Goal: Task Accomplishment & Management: Manage account settings

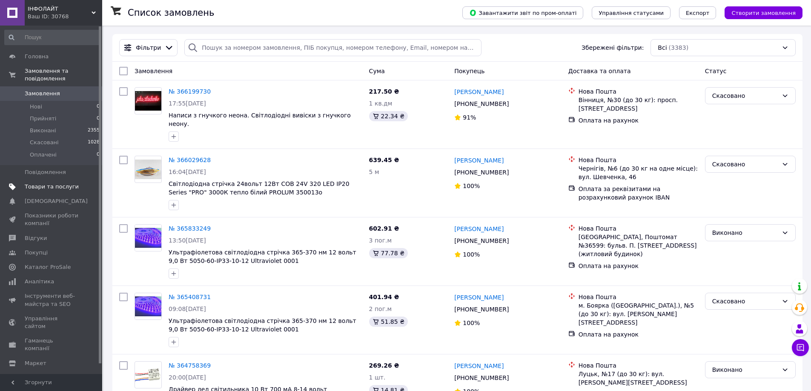
click at [51, 183] on span "Товари та послуги" at bounding box center [52, 187] width 54 height 8
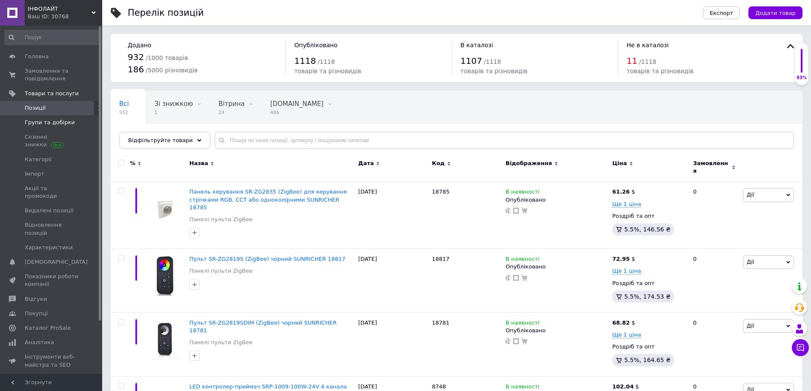
click at [40, 119] on span "Групи та добірки" at bounding box center [50, 123] width 50 height 8
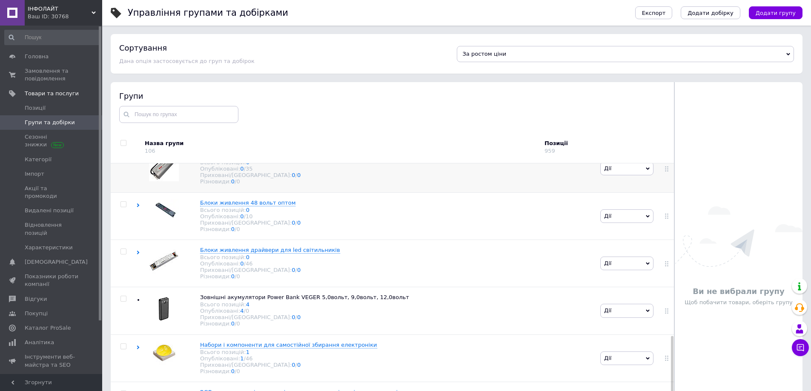
scroll to position [724, 0]
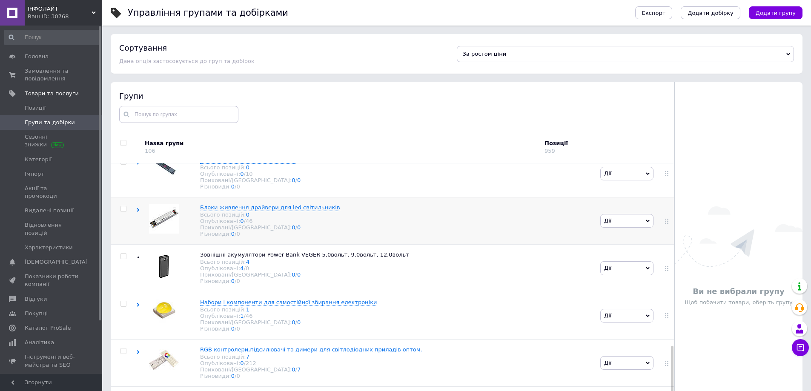
click at [647, 228] on span "Дії" at bounding box center [626, 221] width 53 height 14
click at [620, 290] on li "Додати підгрупу" at bounding box center [627, 281] width 52 height 20
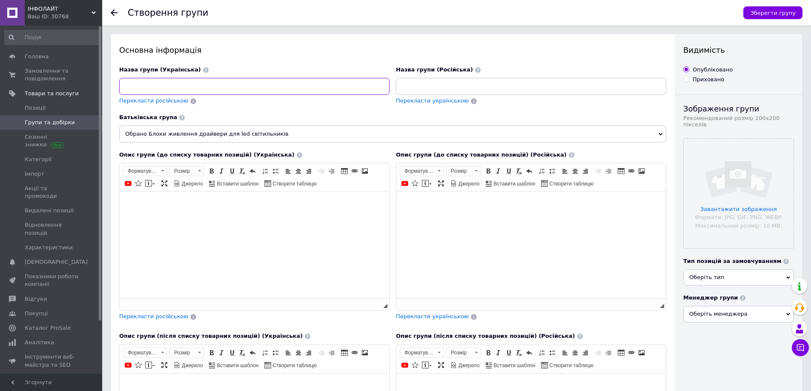
click at [176, 86] on input at bounding box center [254, 86] width 270 height 17
paste input "ZigBee"
click at [124, 88] on input "ZigBee" at bounding box center [254, 86] width 270 height 17
type input "Драйвери ZigBee"
click at [424, 85] on input at bounding box center [531, 86] width 270 height 17
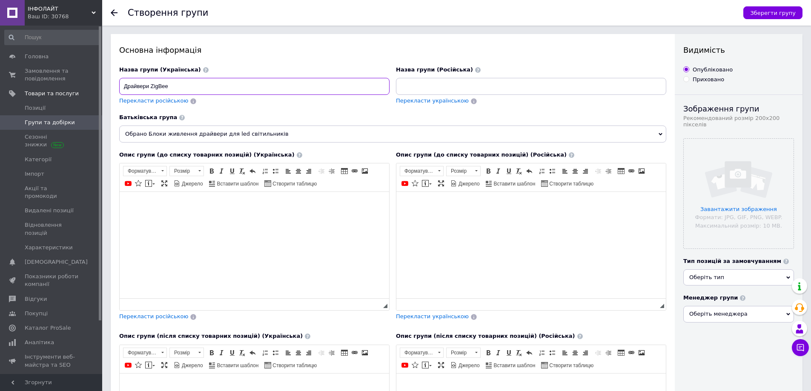
drag, startPoint x: 424, startPoint y: 85, endPoint x: 178, endPoint y: 85, distance: 246.0
click at [178, 85] on input "Драйвери ZigBee" at bounding box center [254, 86] width 270 height 17
click at [416, 86] on input at bounding box center [531, 86] width 270 height 17
paste input "Драйвери ZigBee"
type input "Драйвери ZigBee"
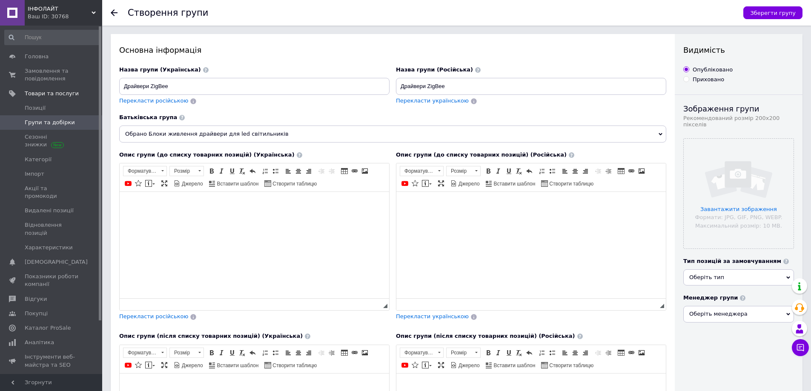
click at [173, 201] on body "Редактор, 279C3D60-890F-4E65-98D7-4F1218EFF470" at bounding box center [254, 204] width 252 height 9
click at [178, 206] on span "Вставити" at bounding box center [178, 207] width 7 height 7
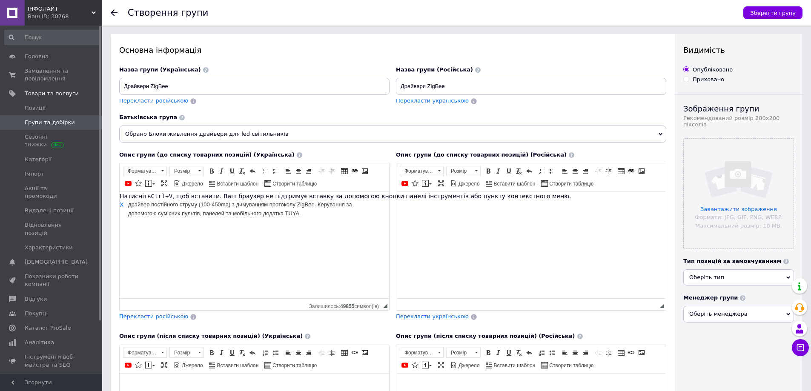
click at [166, 227] on html "драйвер постійного струму (100-450ma) з димуванням протоколу ZigBee. Керування …" at bounding box center [254, 209] width 269 height 35
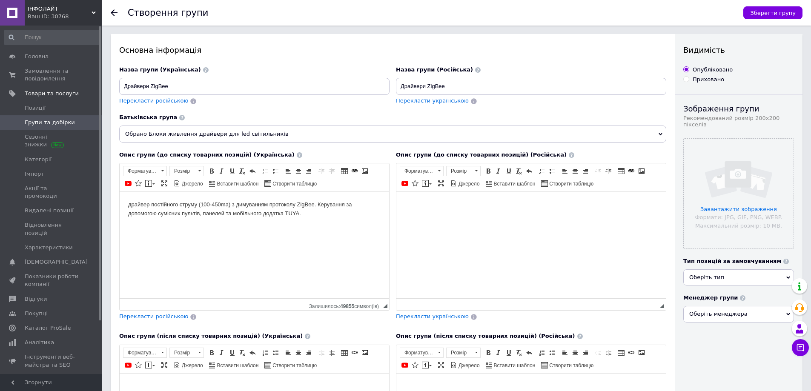
click at [172, 227] on html "драйвер постійного струму (100-450ma) з димуванням протоколу ZigBee. Керування …" at bounding box center [254, 209] width 269 height 35
click at [131, 206] on body "драйвер постійного струму (100-450ma) з димуванням протоколу ZigBee. Керування …" at bounding box center [254, 209] width 252 height 18
click at [149, 200] on body "Драйвер постійного струму (100-450ma) з димуванням протоколу ZigBee. Керування …" at bounding box center [254, 209] width 252 height 18
drag, startPoint x: 202, startPoint y: 199, endPoint x: 234, endPoint y: 203, distance: 32.3
click at [234, 203] on html "Драйвери постійного струму (100-450ma) з димуванням протоколу ZigBee. Керування…" at bounding box center [254, 209] width 269 height 35
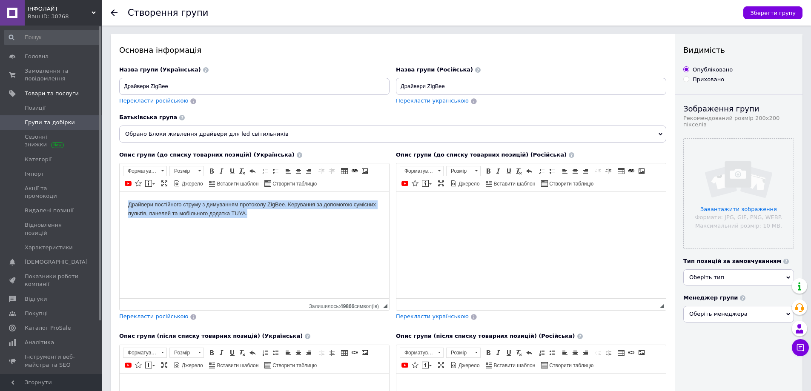
drag, startPoint x: 129, startPoint y: 205, endPoint x: 292, endPoint y: 236, distance: 165.9
click at [292, 227] on html "Драйвери постійного струму з димуванням протоколу ZigBee. Керування за допомого…" at bounding box center [254, 209] width 269 height 35
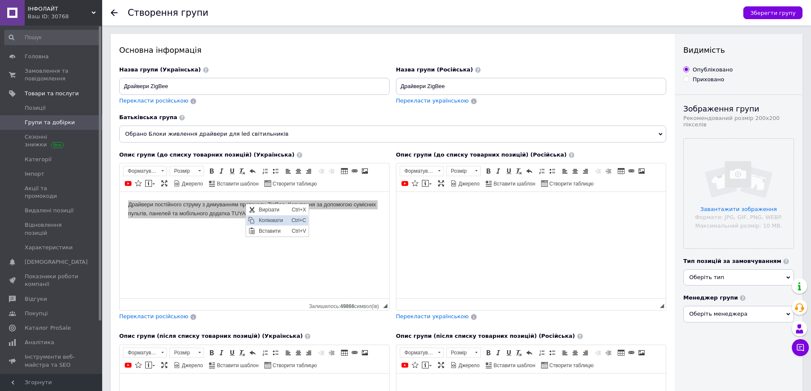
click at [266, 220] on span "Копіювати" at bounding box center [273, 220] width 33 height 10
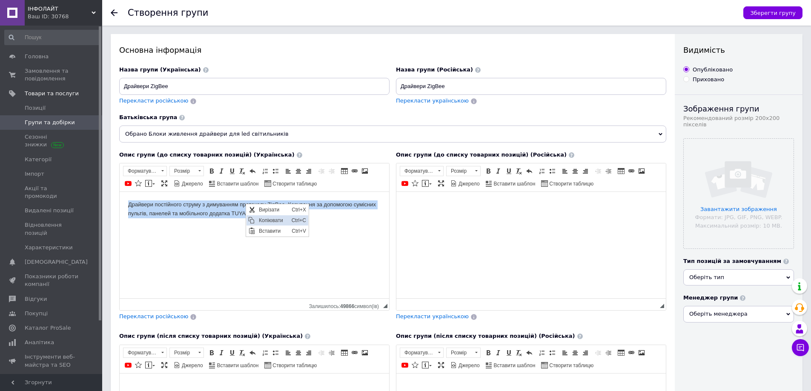
copy body "Драйвери постійного струму з димуванням протоколу ZigBee. Керування за допомого…"
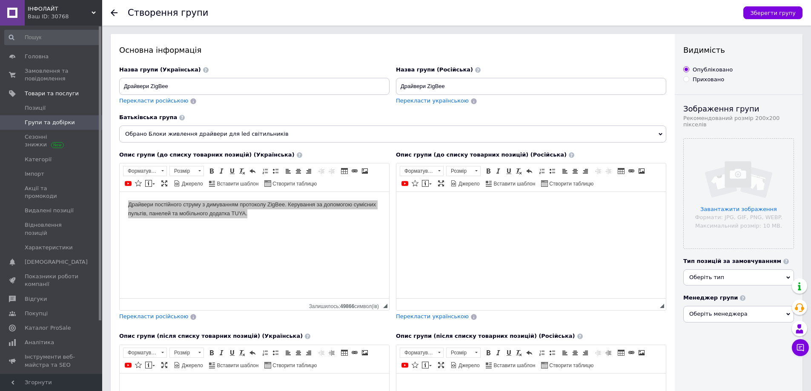
click at [403, 199] on html at bounding box center [530, 205] width 269 height 26
drag, startPoint x: 404, startPoint y: 200, endPoint x: 409, endPoint y: 221, distance: 21.1
click at [409, 218] on html at bounding box center [530, 205] width 269 height 26
click at [408, 203] on body "Редактор, FB75E8C5-E8B1-4E52-A1F5-D4662B27ADF1" at bounding box center [531, 204] width 252 height 9
click at [434, 207] on span "Вставити" at bounding box center [434, 208] width 30 height 10
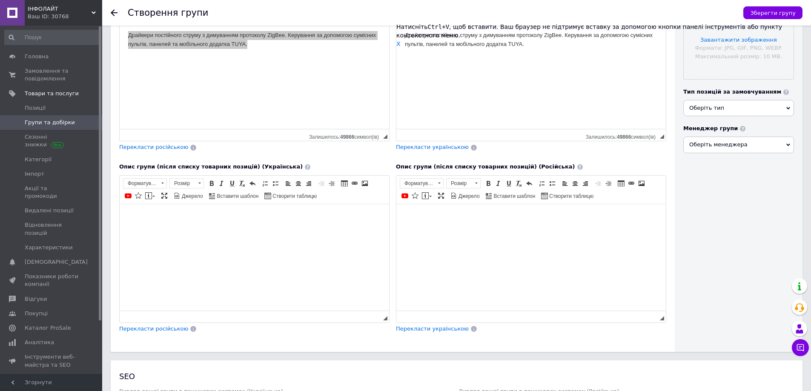
scroll to position [170, 0]
click at [126, 215] on html at bounding box center [254, 216] width 269 height 26
drag, startPoint x: 126, startPoint y: 215, endPoint x: 131, endPoint y: 218, distance: 6.5
click at [131, 218] on body "Редактор, 41666F13-3276-4005-AC06-63E666959D25" at bounding box center [254, 216] width 252 height 9
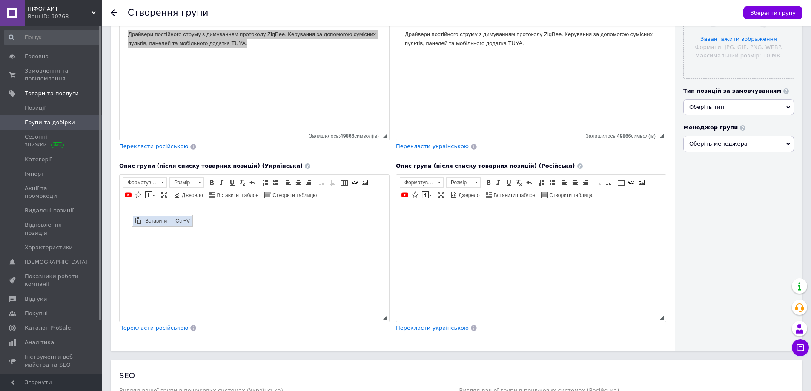
click at [160, 219] on span "Вставити" at bounding box center [158, 220] width 30 height 10
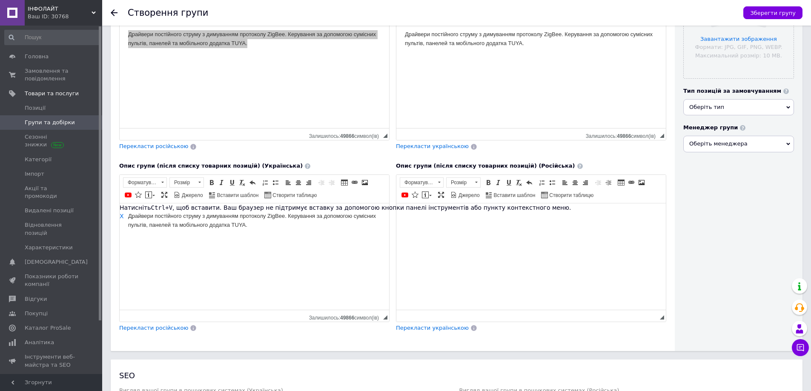
click at [409, 215] on div "Натисніть Ctrl+V , щоб вставити. Ваш браузер не підтримує вставку за допомогою …" at bounding box center [345, 211] width 451 height 17
click at [404, 215] on html at bounding box center [530, 216] width 269 height 26
drag, startPoint x: 404, startPoint y: 215, endPoint x: 397, endPoint y: 247, distance: 32.4
click at [397, 229] on html at bounding box center [530, 216] width 269 height 26
click at [406, 214] on body "Редактор, F6C23AB4-E97D-4511-BE3C-8BBE70D44774" at bounding box center [531, 216] width 252 height 9
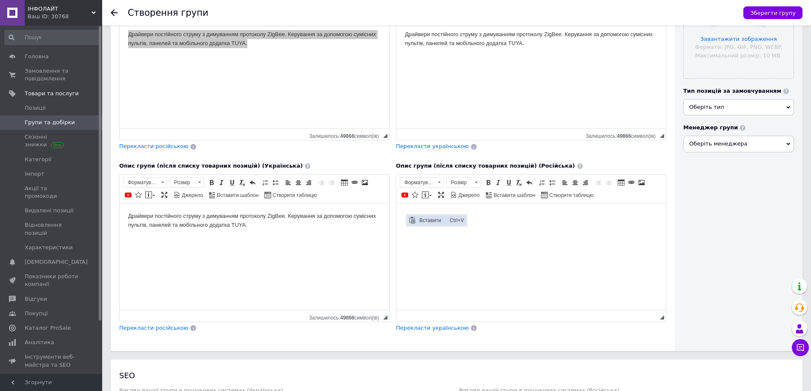
click at [412, 217] on span "Вставити" at bounding box center [412, 220] width 7 height 7
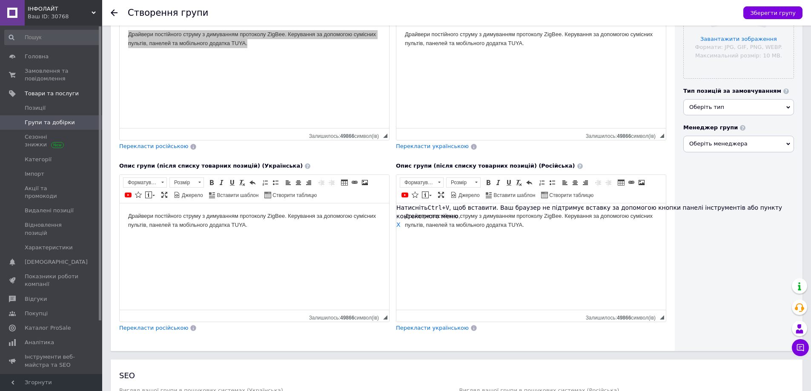
scroll to position [128, 0]
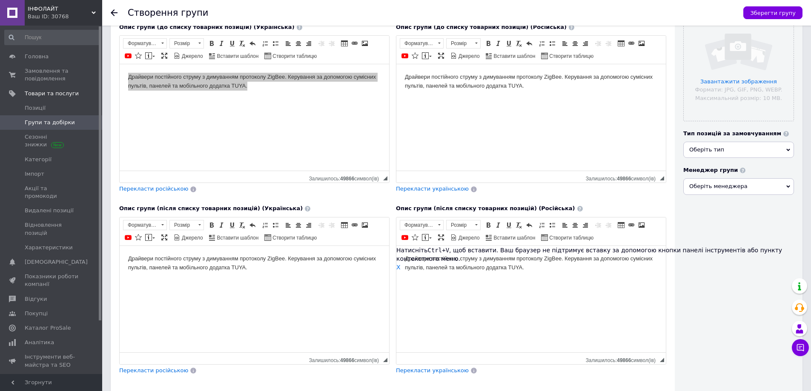
click at [340, 281] on html "Драйвери постійного струму з димуванням протоколу ZigBee. Керування за допомого…" at bounding box center [254, 263] width 269 height 35
click at [470, 281] on html "Драйвери постійного струму з димуванням протоколу ZigBee. Керування за допомого…" at bounding box center [530, 263] width 269 height 35
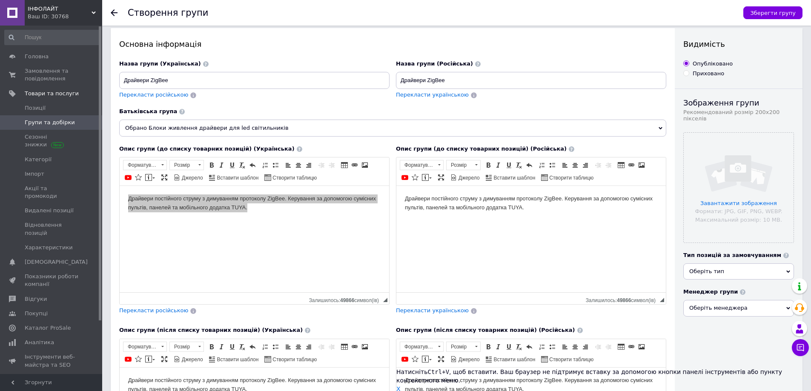
scroll to position [0, 0]
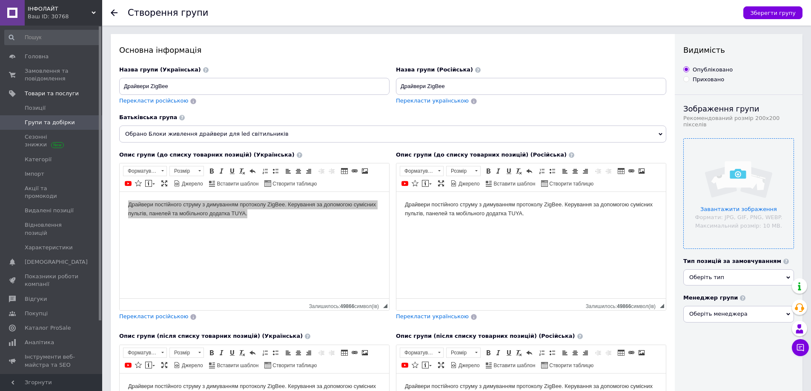
click at [723, 203] on input "file" at bounding box center [739, 194] width 110 height 110
click at [732, 202] on input "file" at bounding box center [739, 194] width 110 height 110
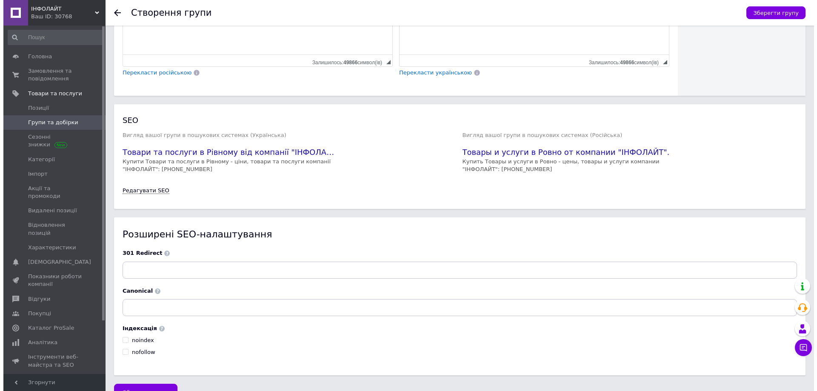
scroll to position [445, 0]
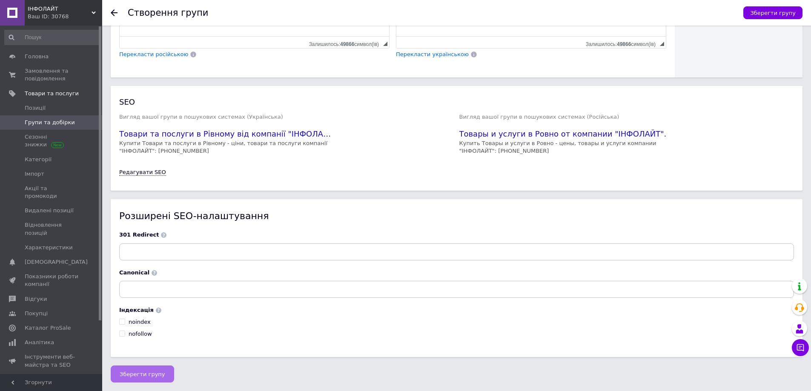
click at [136, 372] on span "Зберегти групу" at bounding box center [143, 374] width 46 height 6
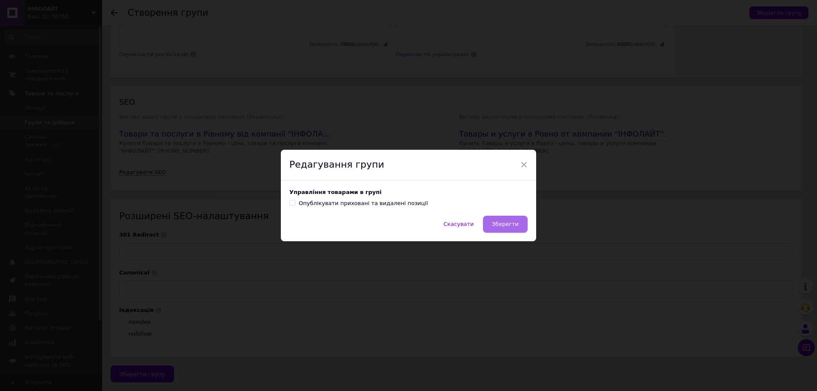
click at [497, 226] on span "Зберегти" at bounding box center [505, 224] width 27 height 6
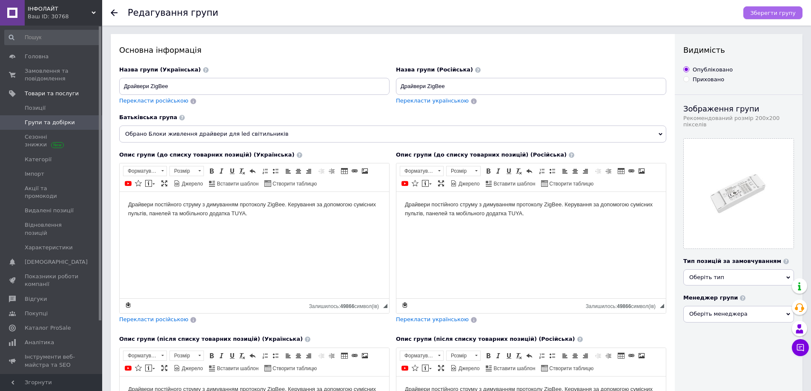
click at [768, 7] on button "Зберегти групу" at bounding box center [772, 12] width 59 height 13
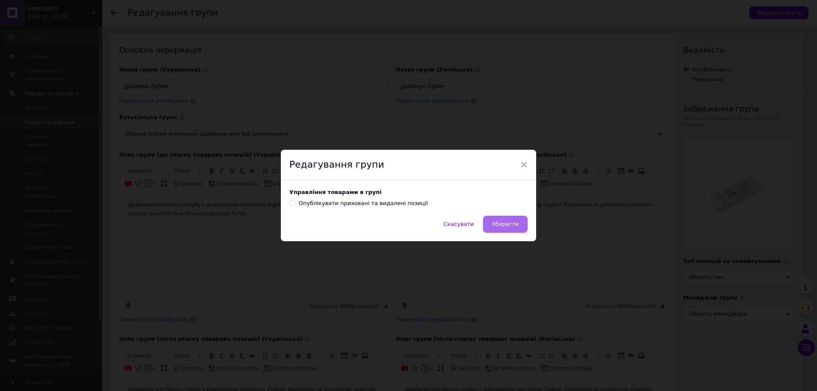
click at [487, 225] on button "Зберегти" at bounding box center [505, 224] width 45 height 17
